Goal: Task Accomplishment & Management: Manage account settings

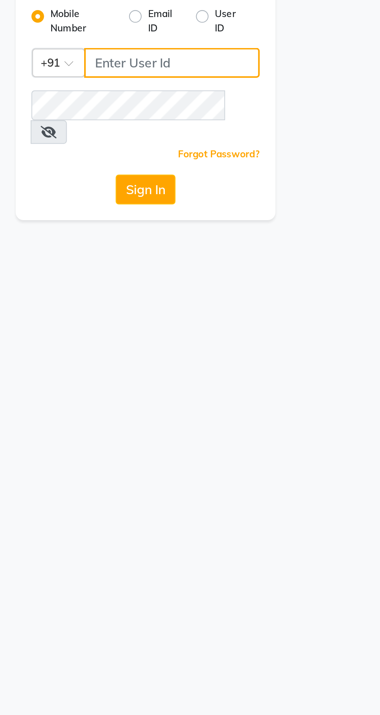
click at [222, 85] on input "Username" at bounding box center [203, 84] width 86 height 15
type input "9081347977"
click at [175, 140] on button "Sign In" at bounding box center [189, 147] width 29 height 15
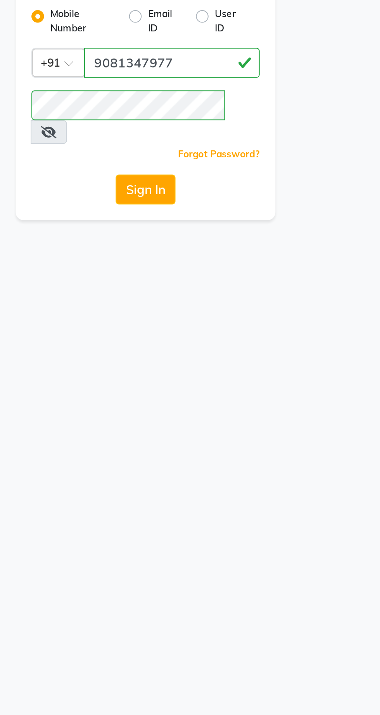
click at [197, 140] on button "Sign In" at bounding box center [189, 147] width 29 height 15
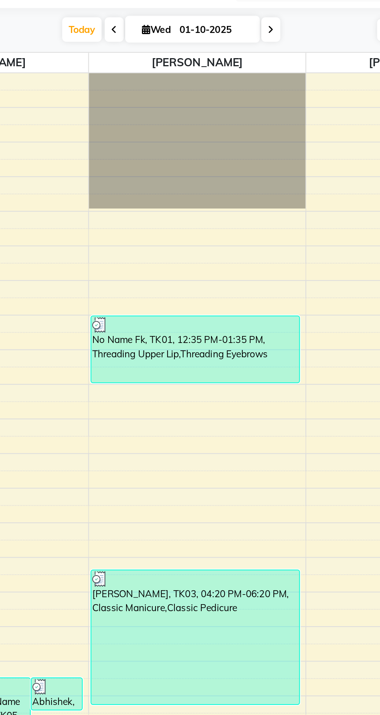
click at [14, 84] on icon at bounding box center [14, 86] width 4 height 6
select select "service"
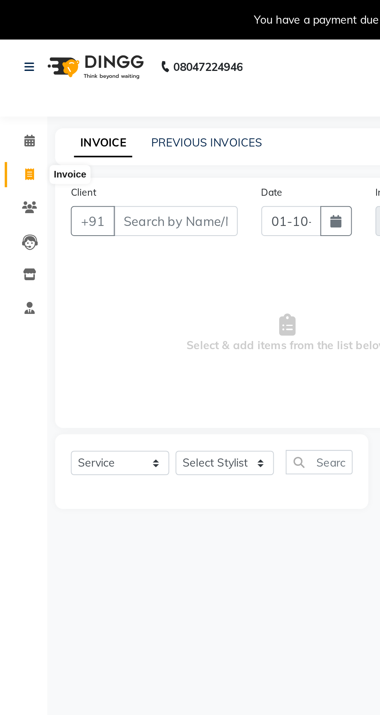
click at [111, 109] on input "Client" at bounding box center [86, 109] width 61 height 15
click at [86, 109] on input "Client" at bounding box center [86, 109] width 61 height 15
click at [86, 108] on input "Client" at bounding box center [86, 109] width 61 height 15
click at [94, 110] on input "Client" at bounding box center [86, 109] width 61 height 15
click at [157, 71] on div "INVOICE PREVIOUS INVOICES Create New Save" at bounding box center [201, 72] width 349 height 18
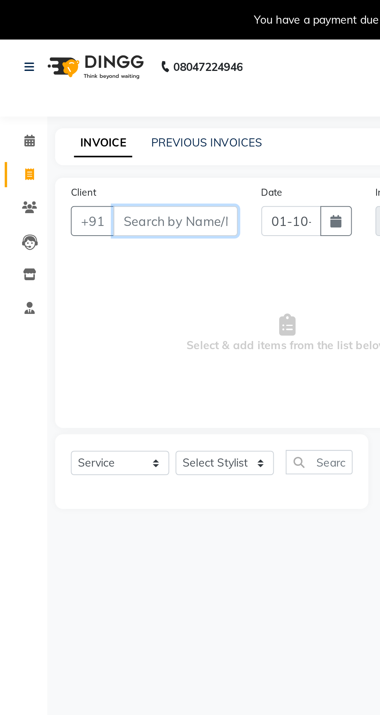
click at [94, 106] on input "Client" at bounding box center [86, 109] width 61 height 15
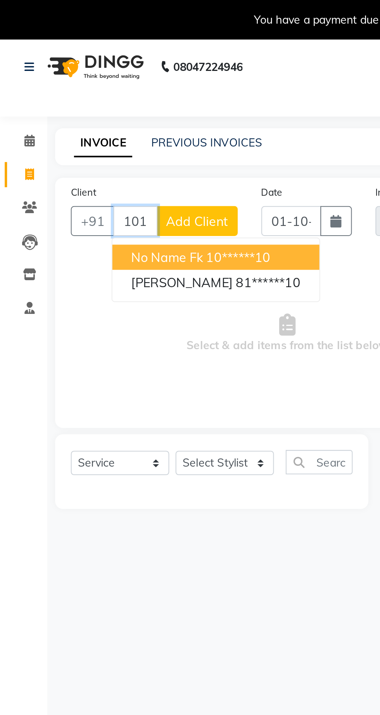
click at [119, 126] on ngb-highlight "10******10" at bounding box center [118, 127] width 32 height 8
type input "10******10"
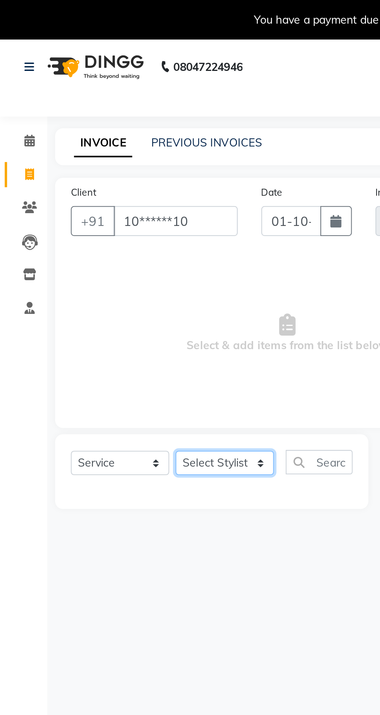
click at [119, 222] on select "Select Stylist Abhishek [PERSON_NAME] [PERSON_NAME] [PERSON_NAME] [PERSON_NAME]…" at bounding box center [110, 228] width 48 height 12
select select "62666"
click at [86, 222] on select "Select Stylist Abhishek [PERSON_NAME] [PERSON_NAME] [PERSON_NAME] [PERSON_NAME]…" at bounding box center [110, 228] width 48 height 12
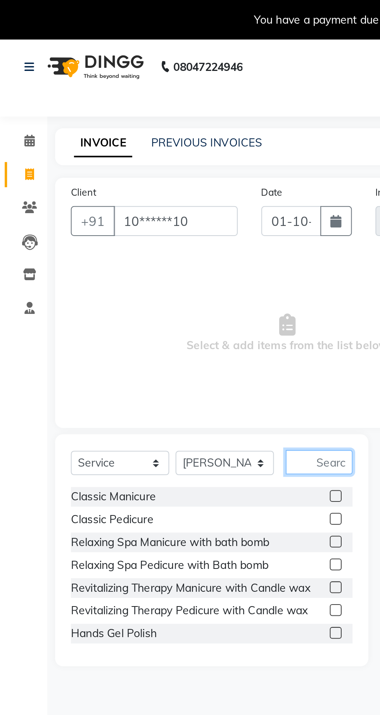
click at [166, 224] on input "text" at bounding box center [157, 228] width 33 height 12
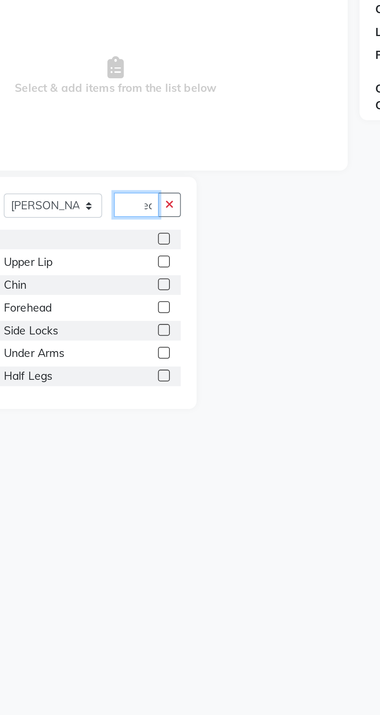
scroll to position [0, 7]
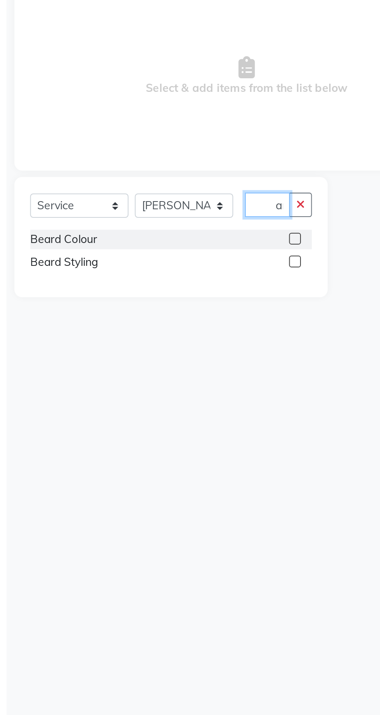
type input "Bear"
click at [166, 258] on label at bounding box center [165, 256] width 6 height 6
click at [166, 258] on input "checkbox" at bounding box center [164, 255] width 5 height 5
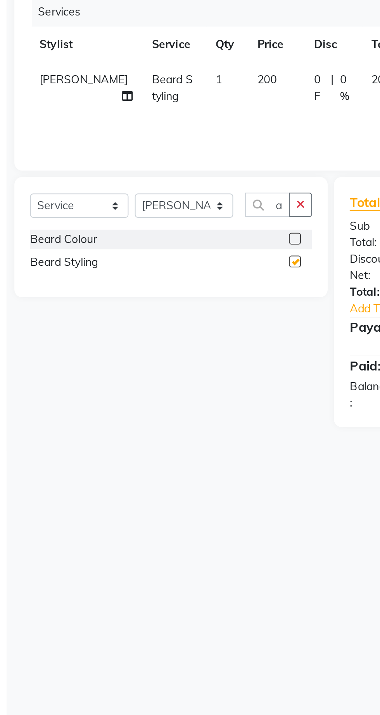
checkbox input "false"
click at [147, 168] on td "200" at bounding box center [156, 170] width 28 height 26
select select "62666"
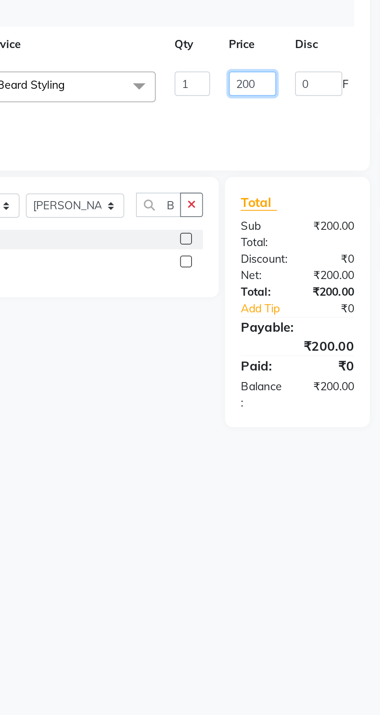
click at [198, 165] on input "200" at bounding box center [197, 168] width 23 height 12
type input "2"
type input "150"
click at [209, 195] on div "Services Stylist Service Qty Price Disc Total Action Abhishek [PERSON_NAME] [PE…" at bounding box center [141, 165] width 213 height 78
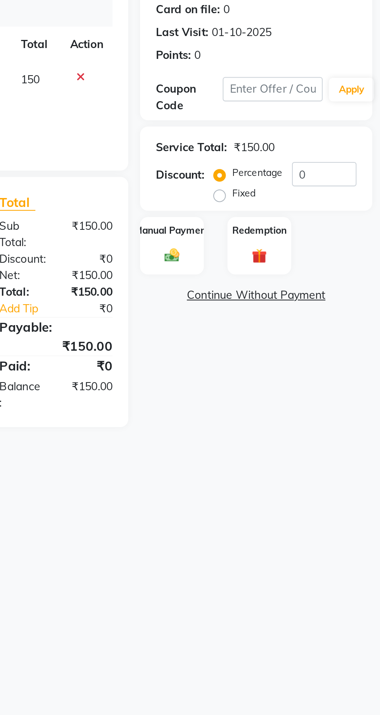
click at [277, 255] on img at bounding box center [277, 252] width 12 height 9
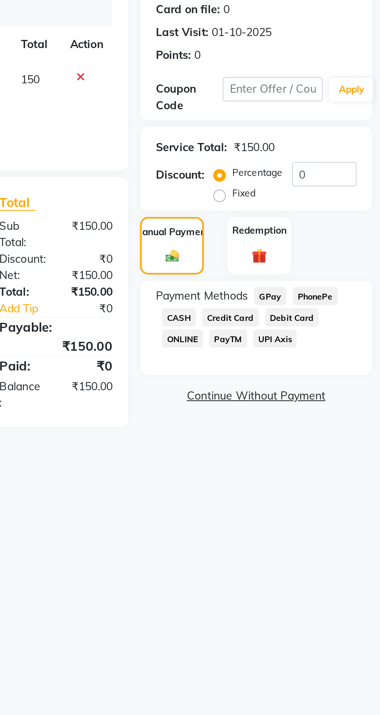
click at [326, 271] on span "GPay" at bounding box center [326, 272] width 16 height 9
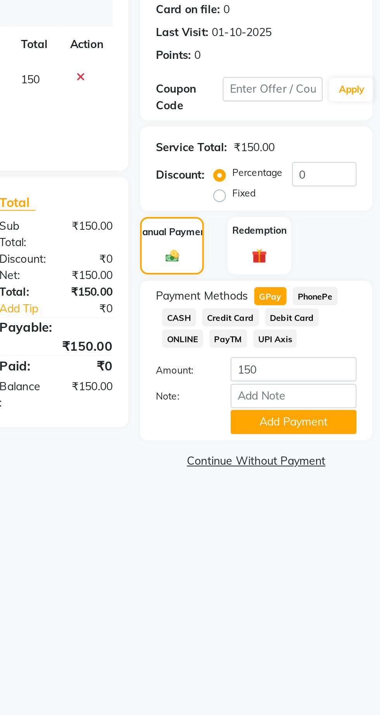
click at [340, 335] on button "Add Payment" at bounding box center [337, 335] width 62 height 12
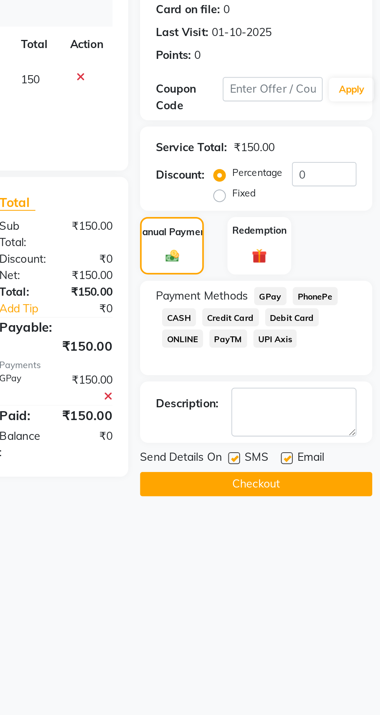
click at [336, 364] on button "Checkout" at bounding box center [319, 365] width 114 height 12
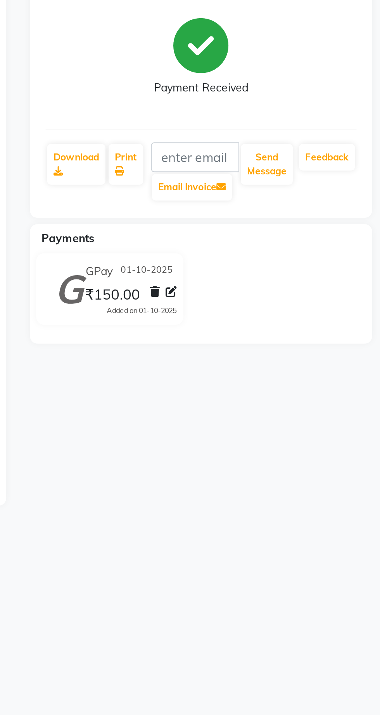
select select "service"
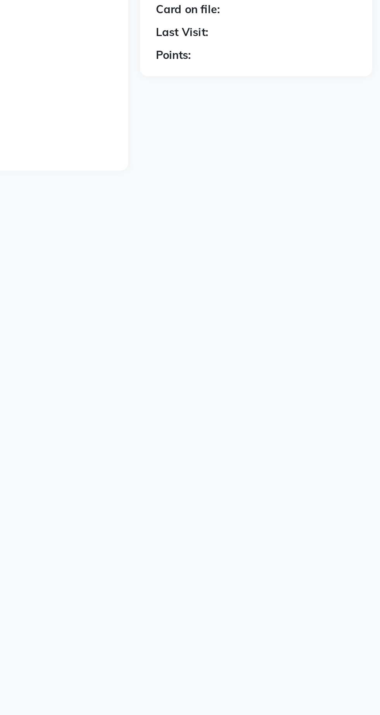
type input "1426"
select select "7307"
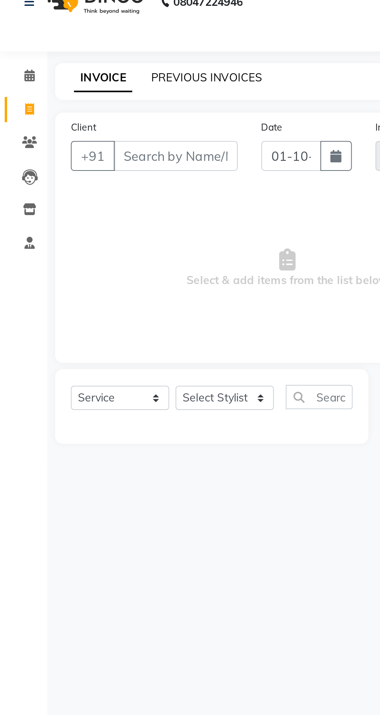
click at [121, 71] on link "PREVIOUS INVOICES" at bounding box center [101, 70] width 55 height 7
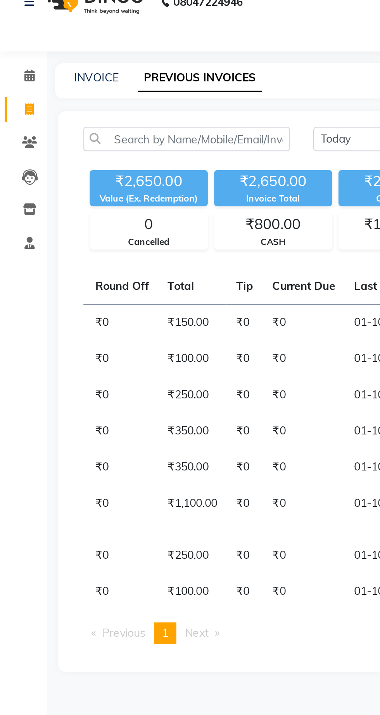
scroll to position [0, 293]
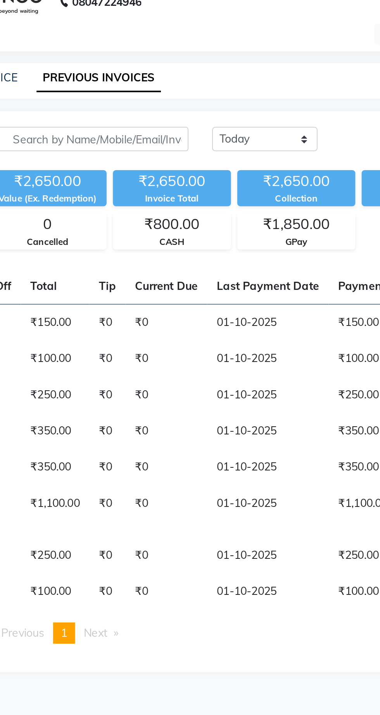
click at [212, 223] on td "₹250.00" at bounding box center [242, 227] width 60 height 18
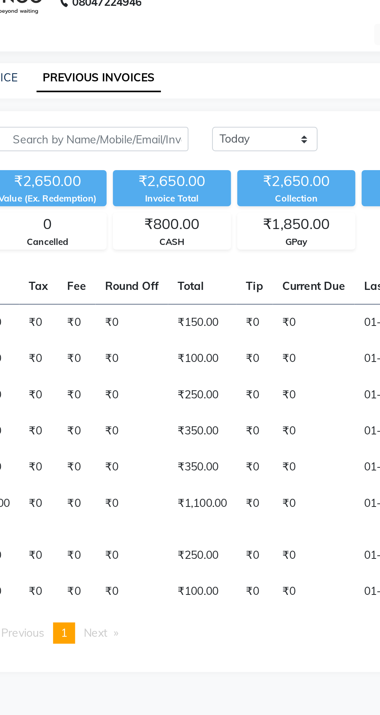
scroll to position [0, 219]
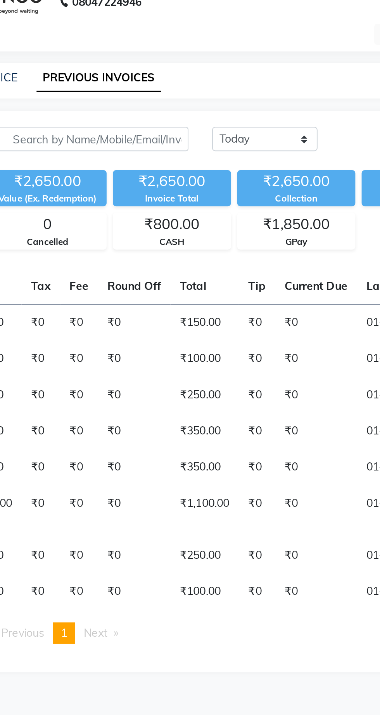
click at [226, 204] on td "01-10-2025" at bounding box center [256, 209] width 60 height 18
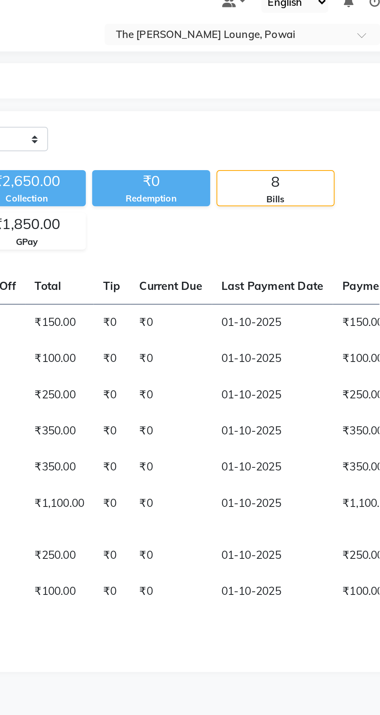
scroll to position [0, 0]
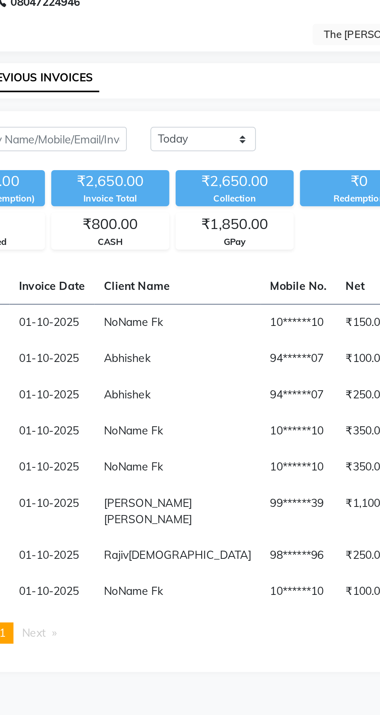
click at [246, 229] on td "₹250.00" at bounding box center [263, 227] width 34 height 18
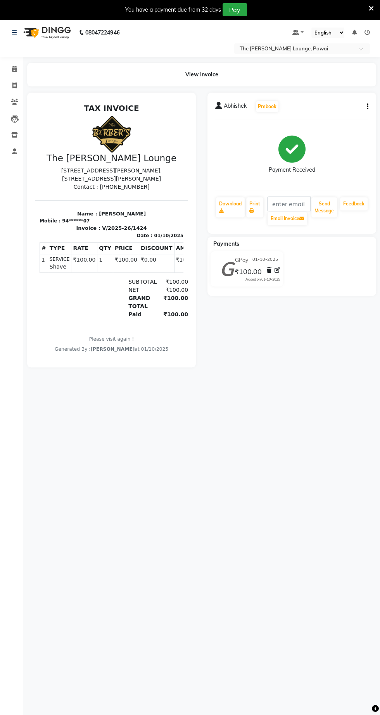
scroll to position [4, 0]
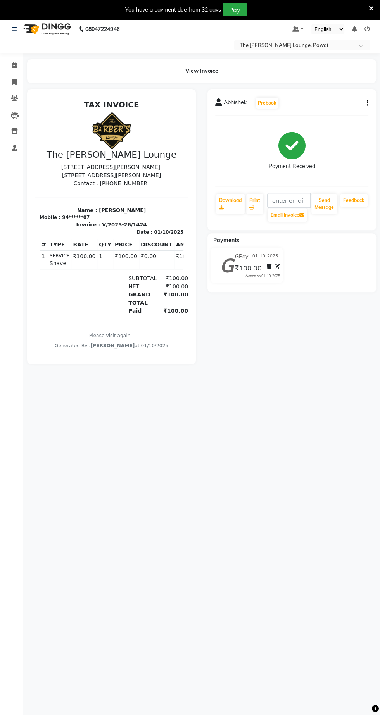
click at [367, 103] on icon "button" at bounding box center [368, 103] width 2 height 0
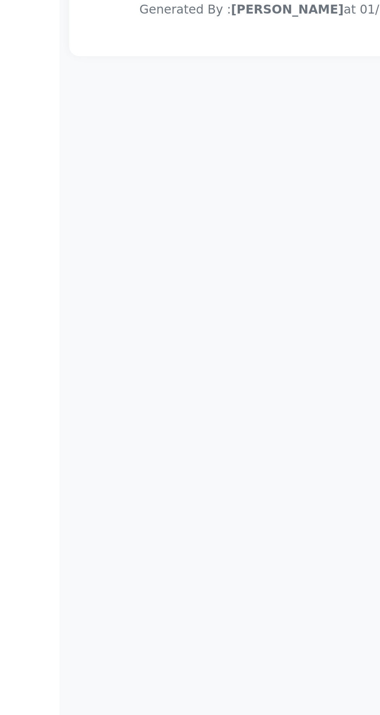
click at [1, 531] on div "Calendar Invoice Clients Leads Inventory Staff Completed InProgress Upcoming Dr…" at bounding box center [52, 383] width 105 height 671
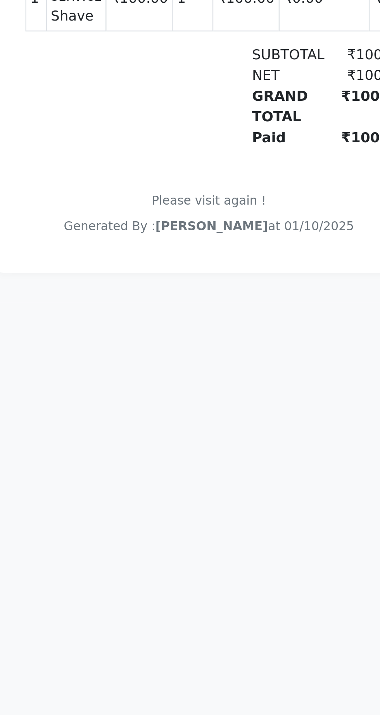
scroll to position [0, 0]
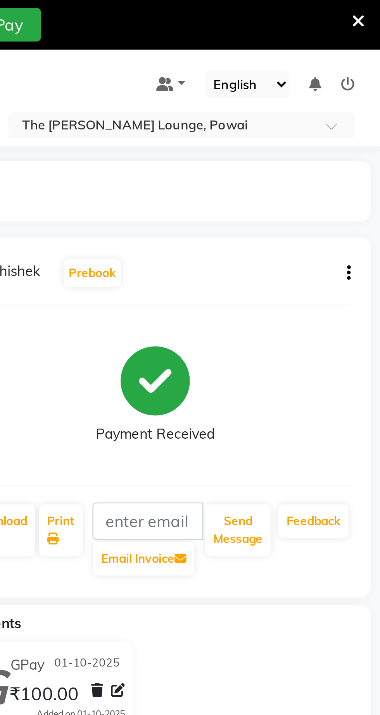
click at [367, 107] on icon "button" at bounding box center [368, 107] width 2 height 0
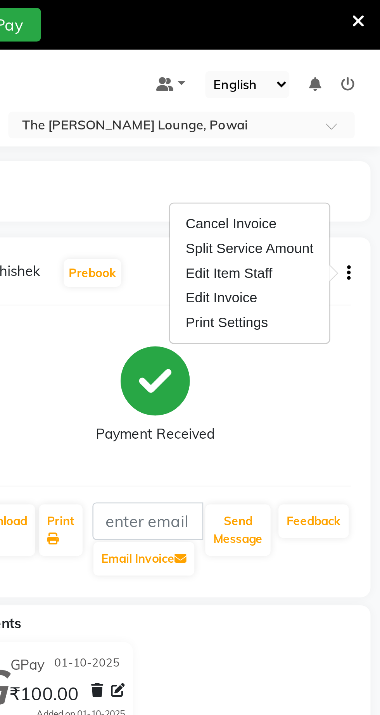
click at [334, 87] on div "Cancel Invoice" at bounding box center [328, 88] width 53 height 10
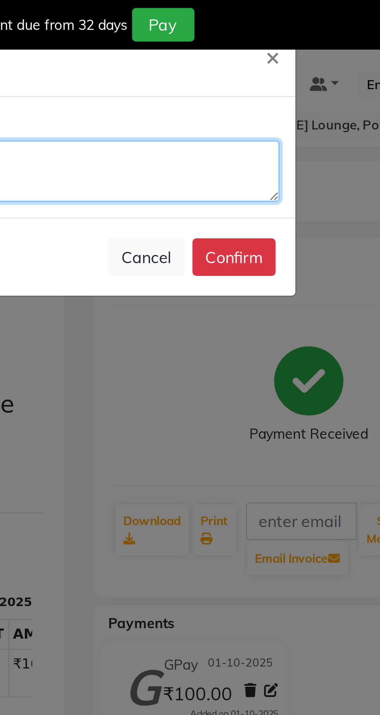
click at [252, 61] on textarea at bounding box center [190, 67] width 181 height 24
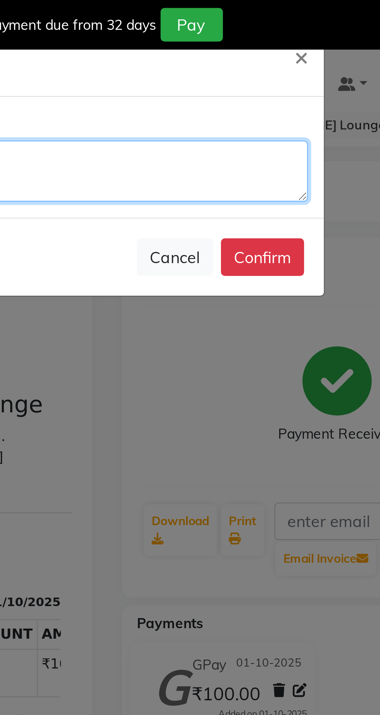
type textarea "Cancel"
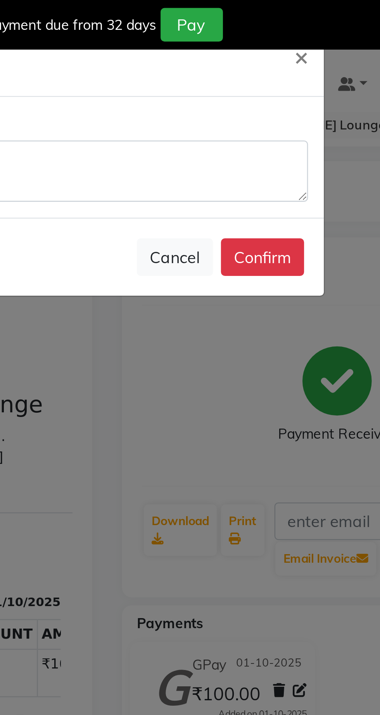
click at [265, 97] on button "Confirm" at bounding box center [262, 100] width 33 height 15
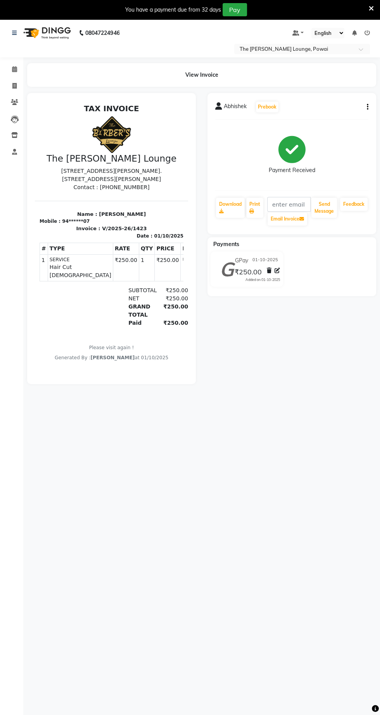
scroll to position [0, 0]
click at [268, 399] on div "08047224946 Select Location × The Barber Lounge, Powai Default Panel My Panel E…" at bounding box center [190, 376] width 380 height 715
click at [367, 107] on icon "button" at bounding box center [368, 107] width 2 height 0
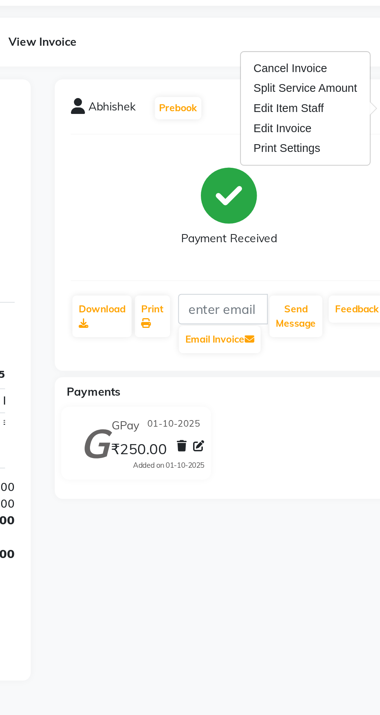
click at [327, 116] on div "Edit Invoice" at bounding box center [328, 117] width 53 height 10
select select "service"
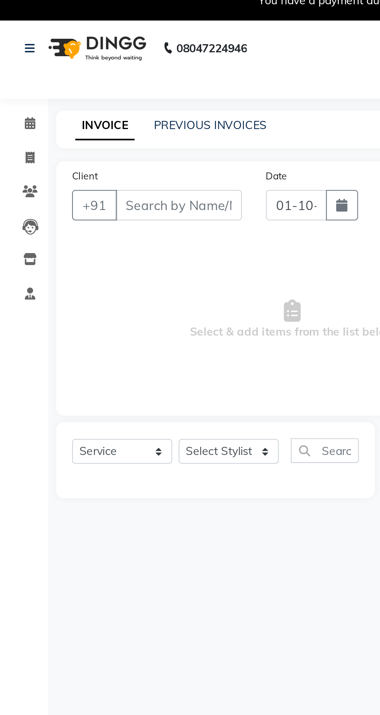
type input "94******07"
type input "V/2025-26/1423"
select select "select"
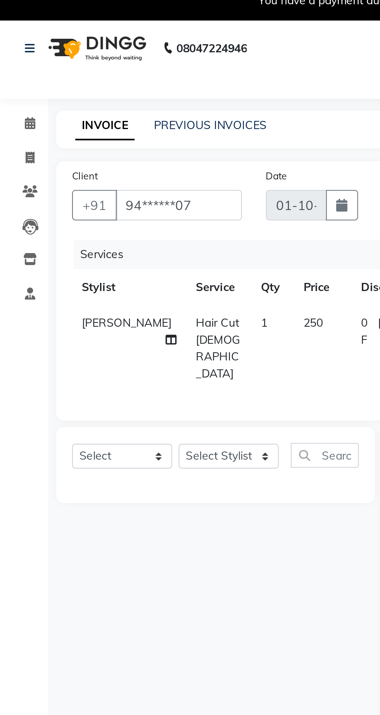
scroll to position [0, 5]
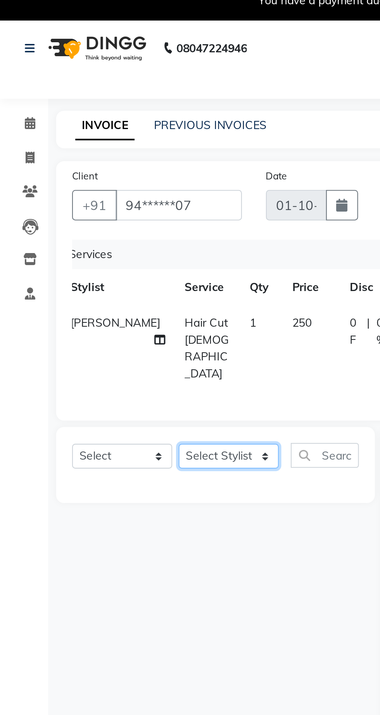
click at [127, 227] on select "Select Stylist Abhishek [PERSON_NAME] [PERSON_NAME] [PERSON_NAME] [PERSON_NAME]…" at bounding box center [110, 230] width 48 height 12
select select "62666"
click at [86, 224] on select "Select Stylist Abhishek [PERSON_NAME] [PERSON_NAME] [PERSON_NAME] [PERSON_NAME]…" at bounding box center [110, 230] width 48 height 12
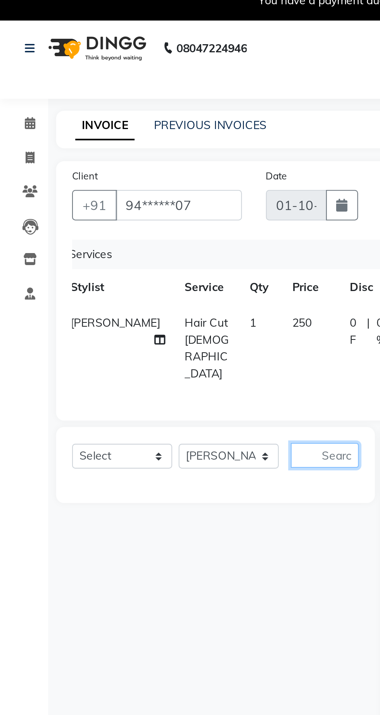
click at [157, 226] on input "text" at bounding box center [157, 230] width 33 height 12
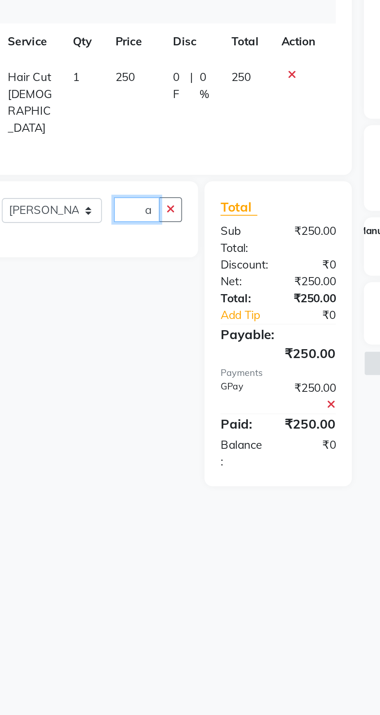
scroll to position [0, 10]
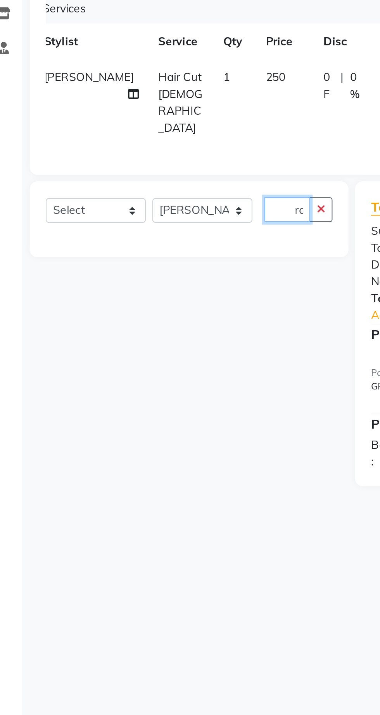
type input "Beard"
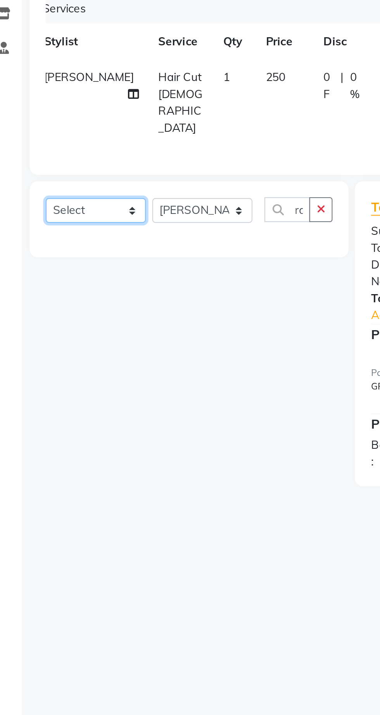
click at [69, 229] on select "Select Service Product Membership Package Voucher Prepaid Gift Card" at bounding box center [59, 230] width 48 height 12
select select "service"
click at [35, 224] on select "Select Service Product Membership Package Voucher Prepaid Gift Card" at bounding box center [59, 230] width 48 height 12
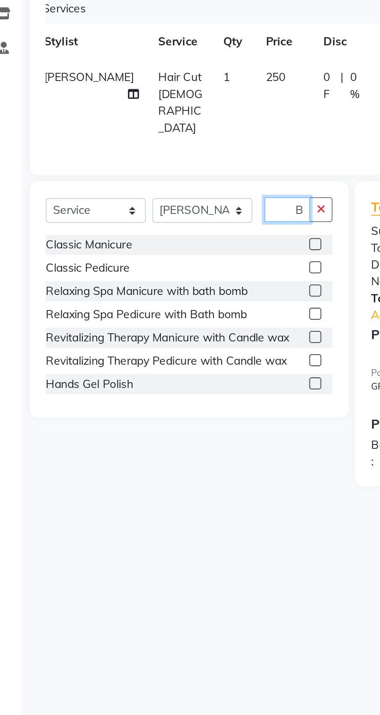
click at [155, 227] on input "Beard" at bounding box center [152, 230] width 22 height 12
click at [168, 227] on icon "button" at bounding box center [168, 229] width 4 height 5
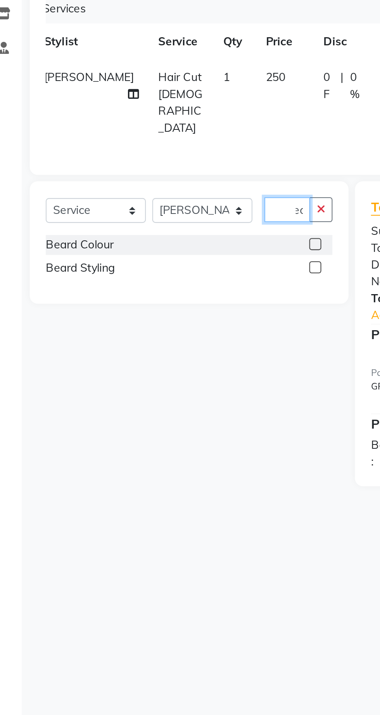
scroll to position [0, 7]
type input "Bear"
click at [164, 245] on label at bounding box center [165, 247] width 6 height 6
click at [164, 245] on input "checkbox" at bounding box center [164, 247] width 5 height 5
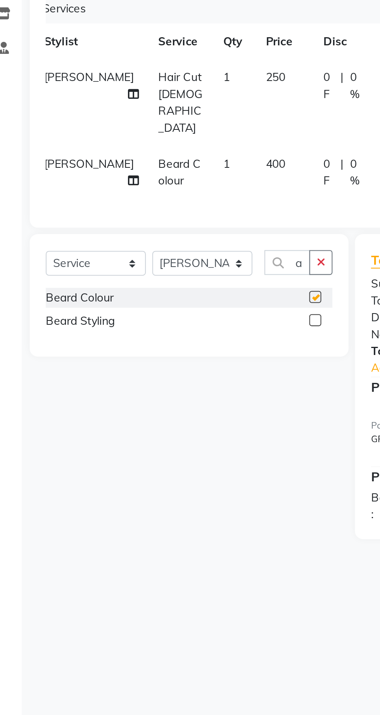
scroll to position [0, 0]
checkbox input "false"
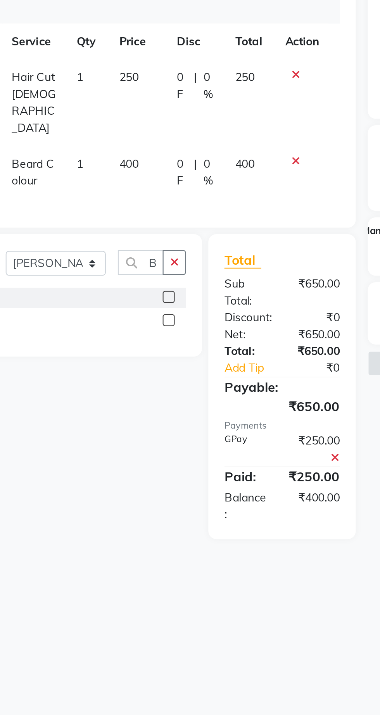
click at [226, 204] on icon at bounding box center [227, 206] width 4 height 5
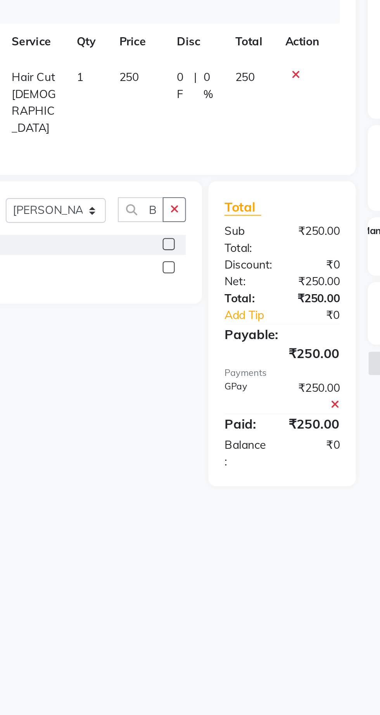
click at [164, 255] on label at bounding box center [165, 258] width 6 height 6
click at [164, 256] on input "checkbox" at bounding box center [164, 258] width 5 height 5
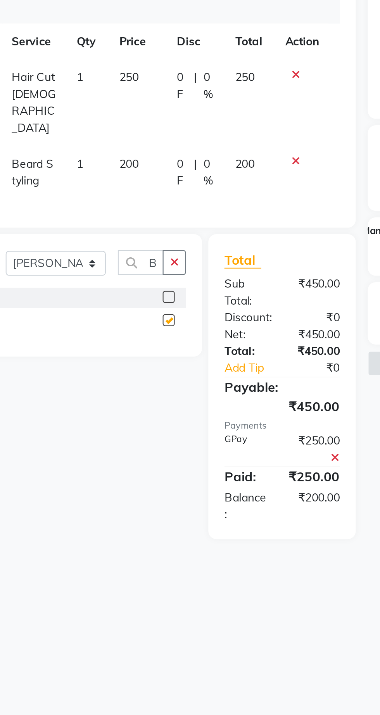
checkbox input "false"
click at [144, 199] on td "200" at bounding box center [151, 212] width 28 height 26
select select "62666"
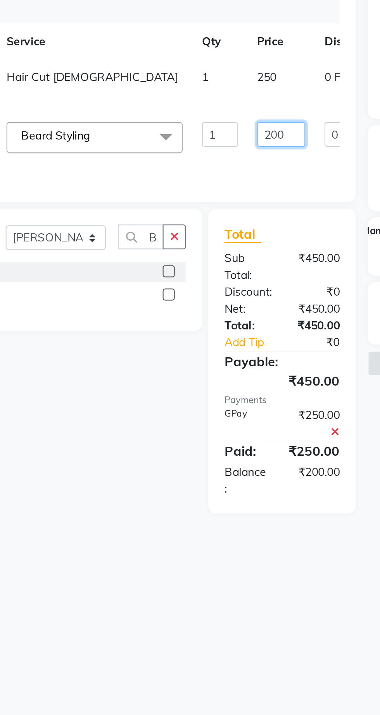
click at [208, 199] on input "200" at bounding box center [219, 194] width 23 height 12
type input "2"
type input "150"
click at [228, 213] on div "Services Stylist Service Qty Price Disc Total Action Sameer Shaikh Hair Cut Mal…" at bounding box center [141, 172] width 213 height 93
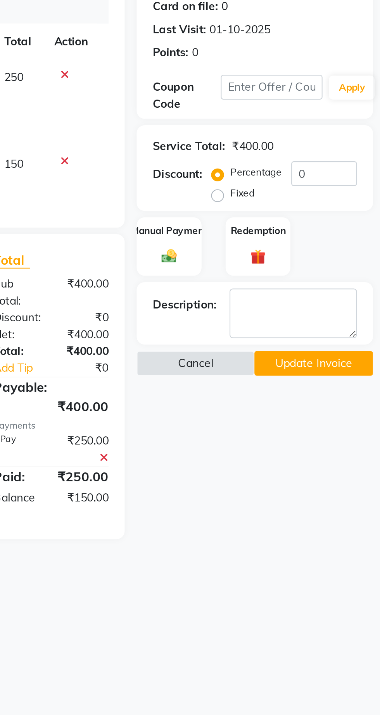
click at [343, 306] on button "Update Invoice" at bounding box center [347, 304] width 57 height 12
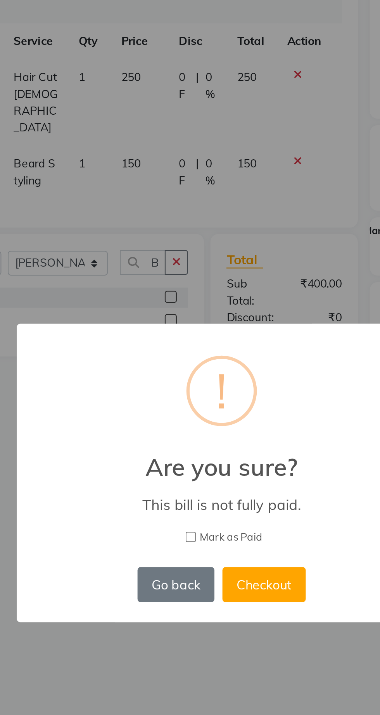
click at [165, 412] on button "Go back" at bounding box center [167, 411] width 37 height 17
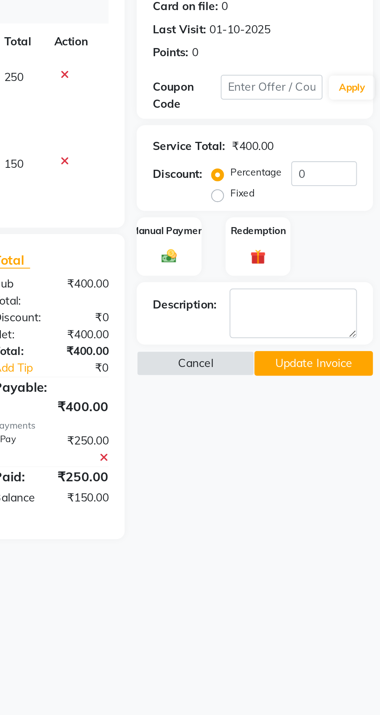
click at [281, 250] on img at bounding box center [277, 252] width 12 height 9
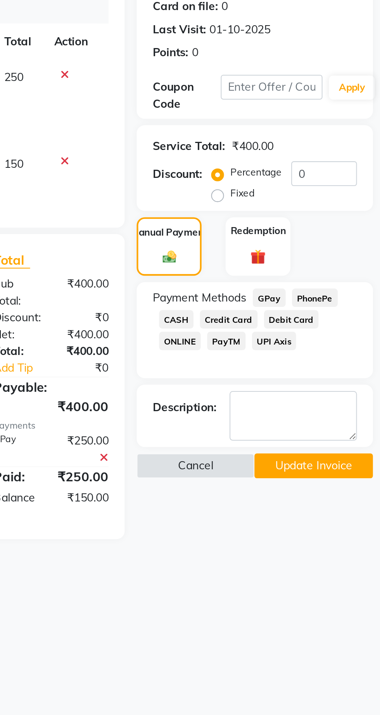
click at [326, 272] on span "GPay" at bounding box center [326, 272] width 16 height 9
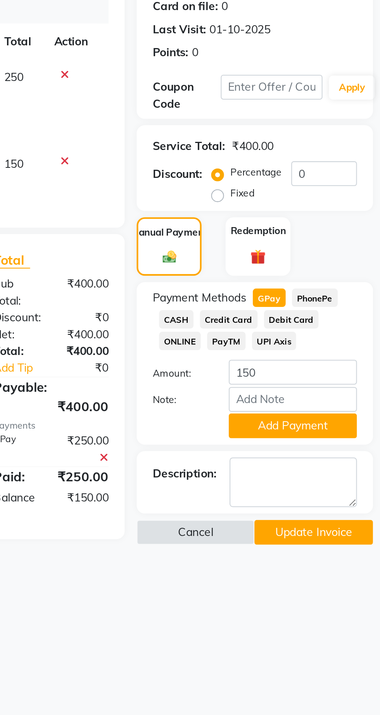
click at [343, 329] on button "Add Payment" at bounding box center [337, 335] width 62 height 12
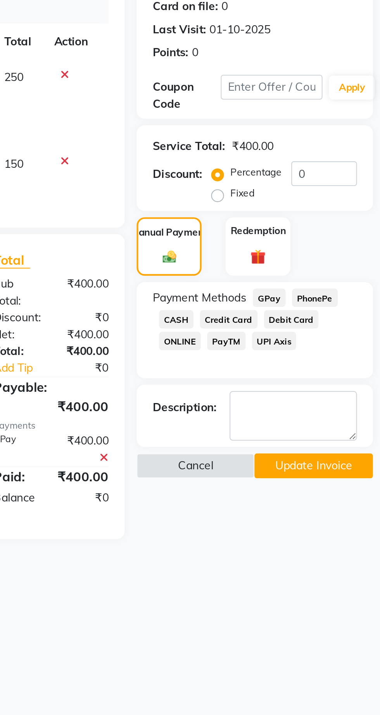
click at [347, 354] on button "Update Invoice" at bounding box center [347, 354] width 57 height 12
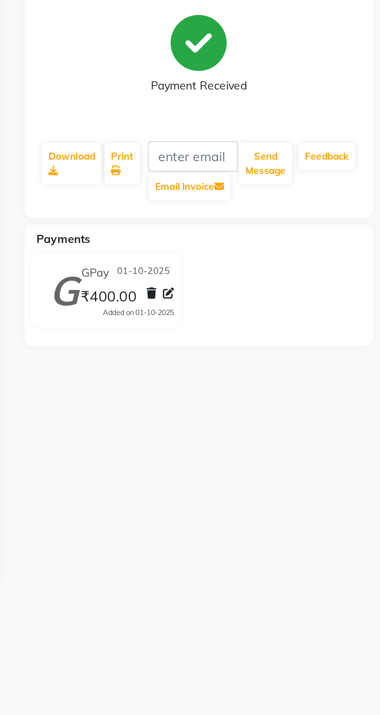
select select "service"
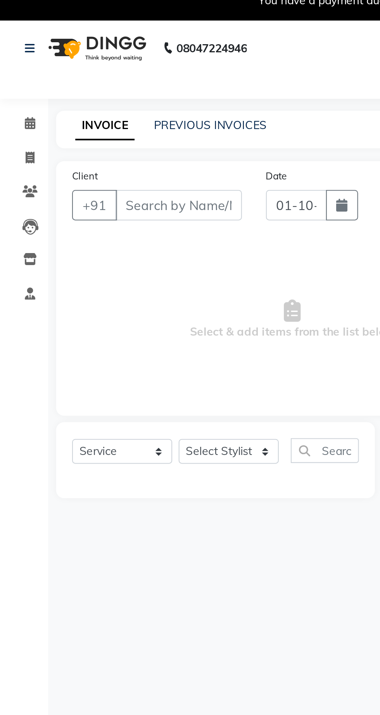
type input "94******07"
type input "V/2025-26/1423"
select select "select"
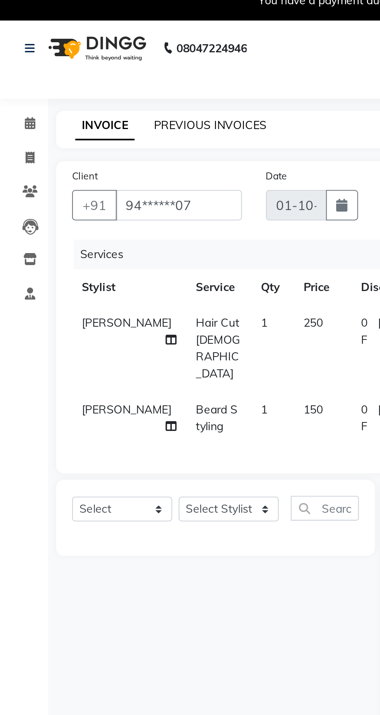
click at [109, 69] on link "PREVIOUS INVOICES" at bounding box center [101, 70] width 55 height 7
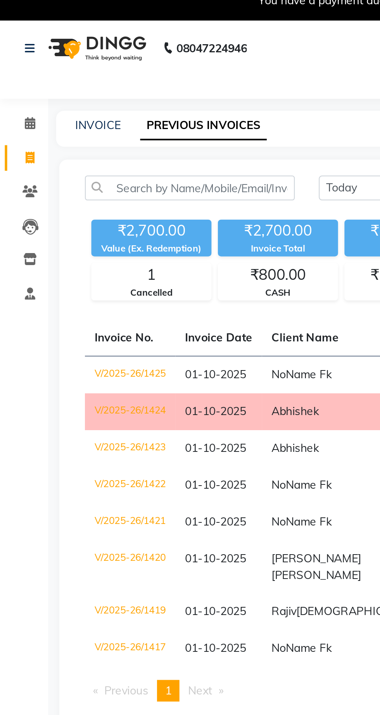
click at [103, 70] on link "PREVIOUS INVOICES" at bounding box center [98, 71] width 61 height 14
